Goal: Information Seeking & Learning: Learn about a topic

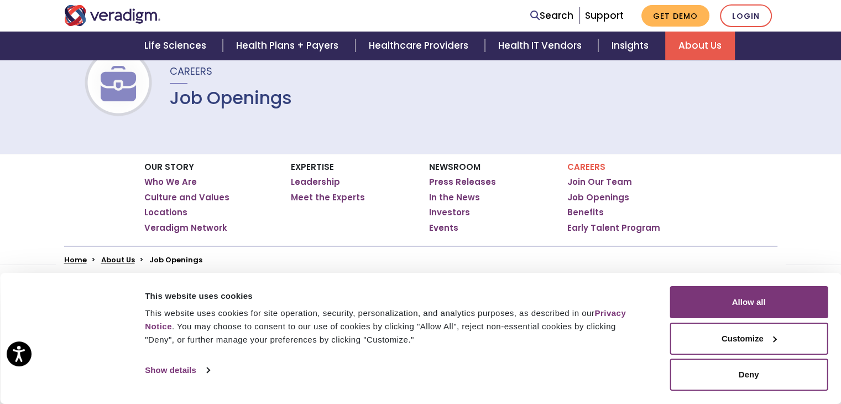
scroll to position [95, 0]
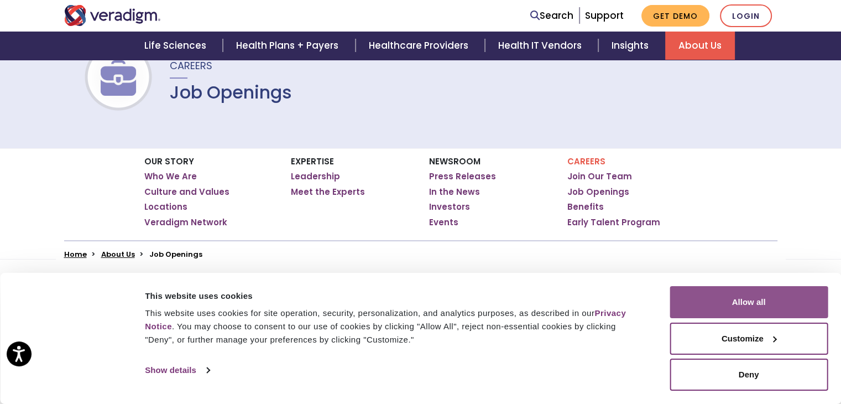
click at [781, 308] on button "Allow all" at bounding box center [749, 302] width 158 height 32
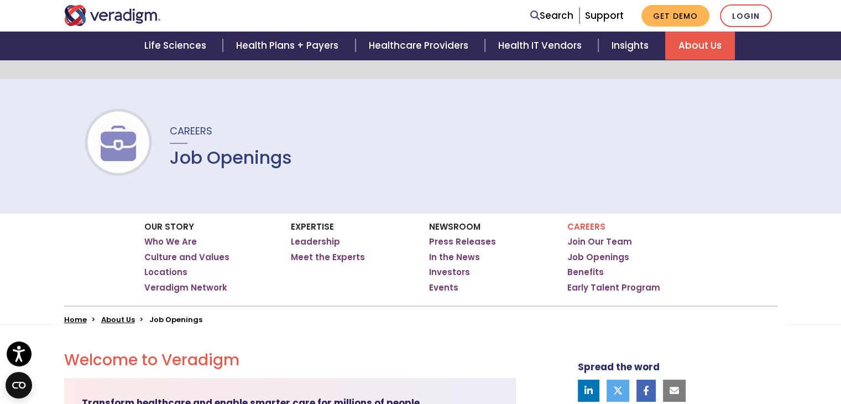
scroll to position [0, 0]
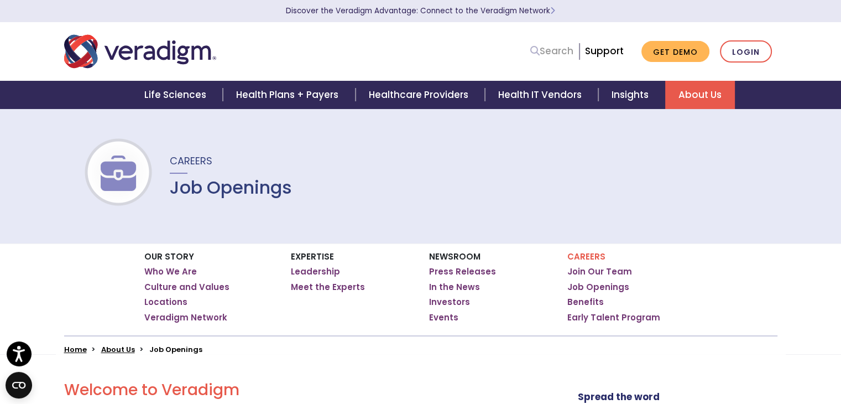
click at [555, 48] on link "Search" at bounding box center [551, 51] width 43 height 15
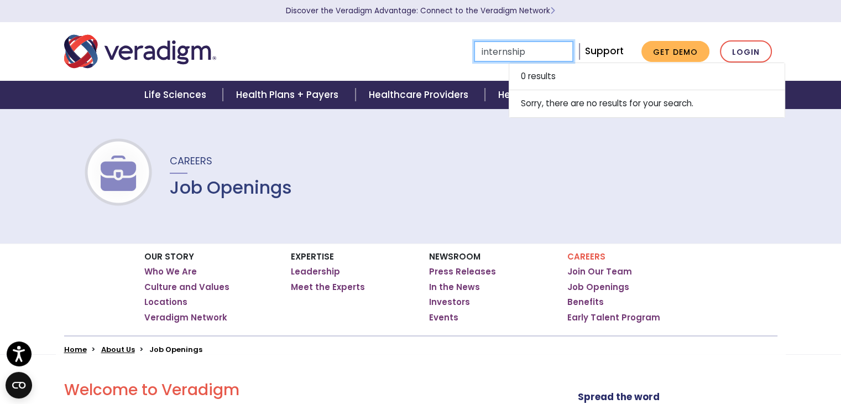
type input "internship"
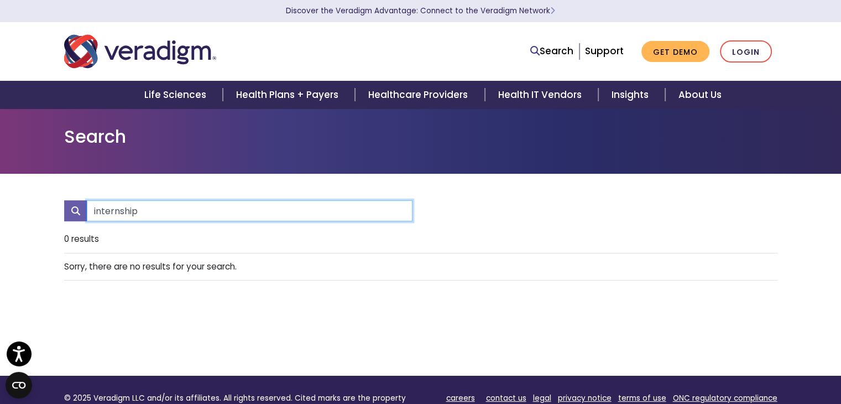
click at [166, 204] on input "internship" at bounding box center [250, 210] width 326 height 21
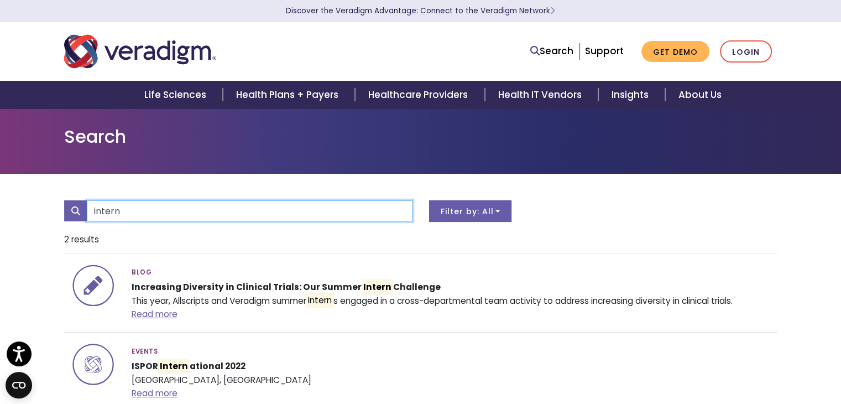
type input "intern"
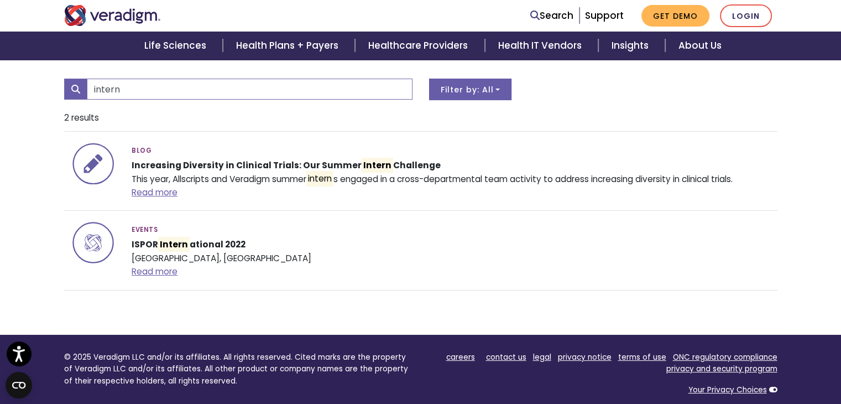
scroll to position [123, 0]
